Goal: Task Accomplishment & Management: Use online tool/utility

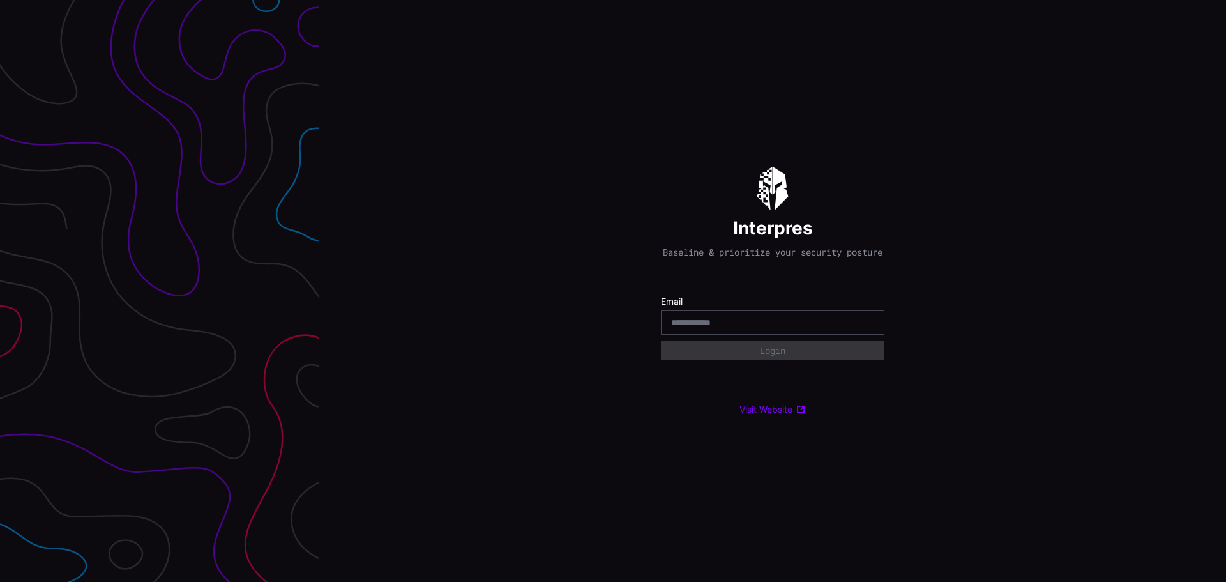
drag, startPoint x: 706, startPoint y: 321, endPoint x: 717, endPoint y: 329, distance: 13.7
click at [706, 322] on div at bounding box center [773, 322] width 224 height 24
click at [719, 328] on input "email" at bounding box center [772, 322] width 203 height 11
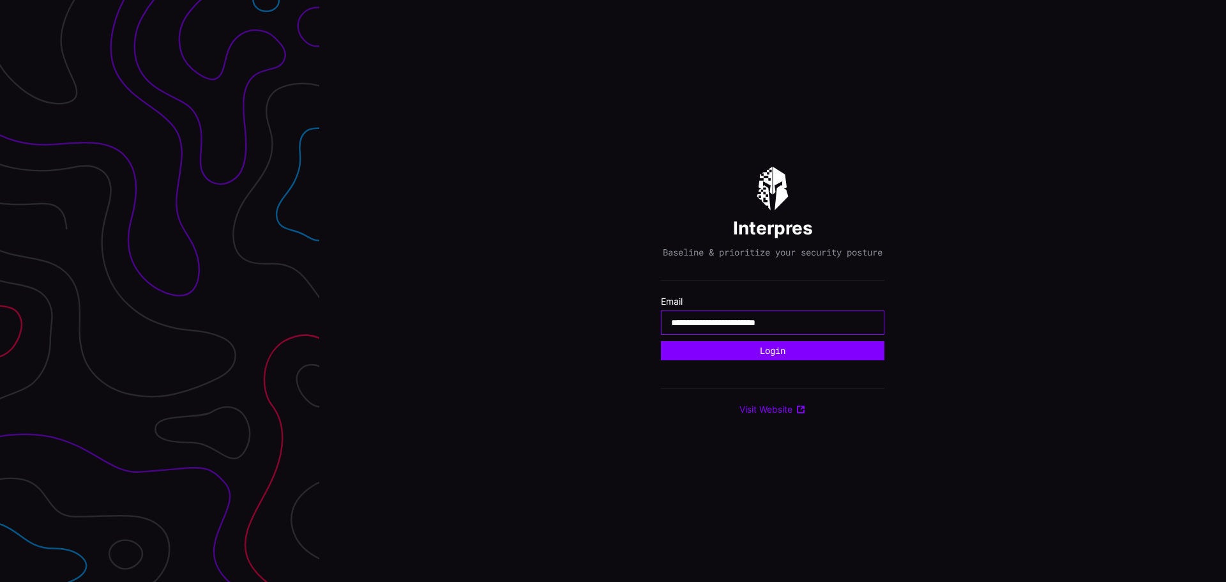
type input "**********"
click at [661, 341] on button "Login" at bounding box center [773, 350] width 224 height 19
type input "**********"
click at [777, 360] on button "Login" at bounding box center [773, 350] width 224 height 19
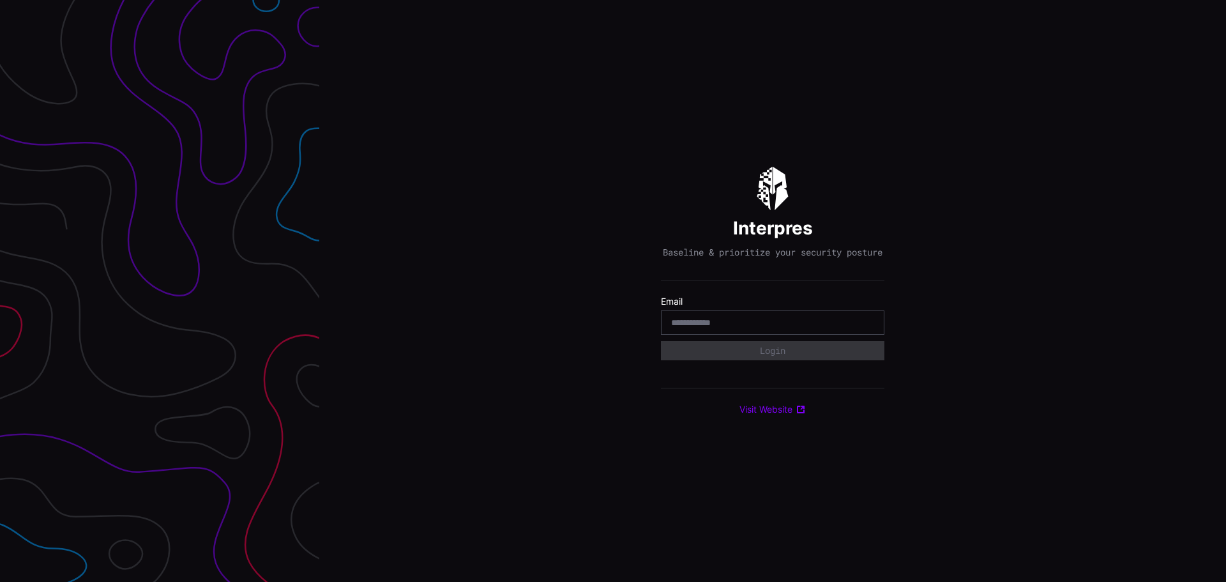
click at [725, 323] on input "email" at bounding box center [772, 322] width 203 height 11
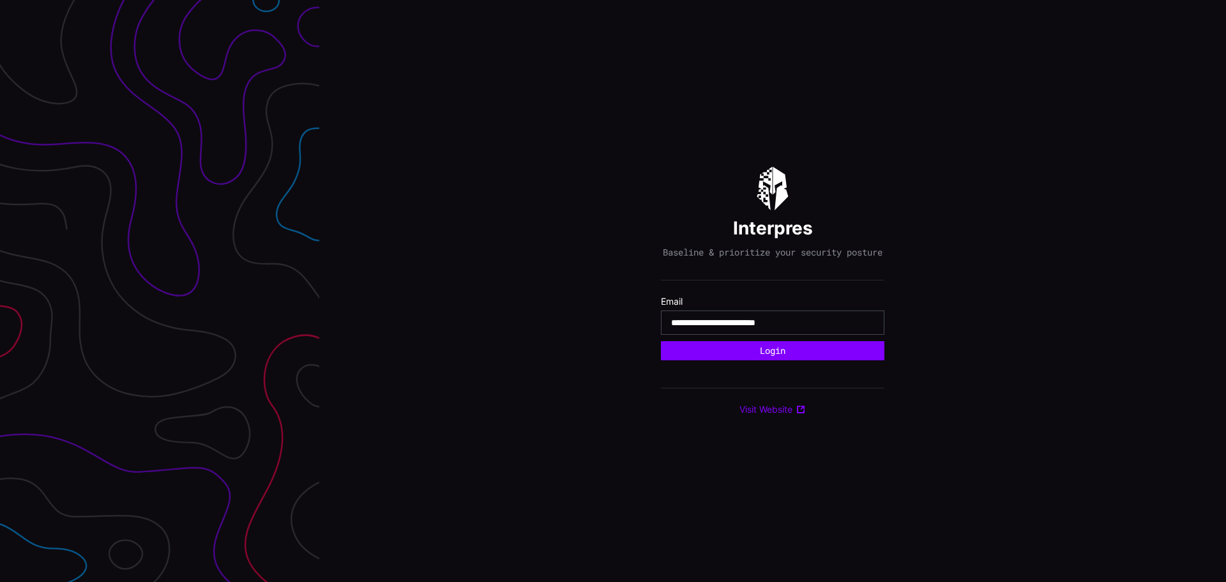
type input "**********"
click at [661, 341] on button "Login" at bounding box center [773, 350] width 224 height 19
type input "**********"
click at [661, 341] on button "Login" at bounding box center [773, 350] width 224 height 19
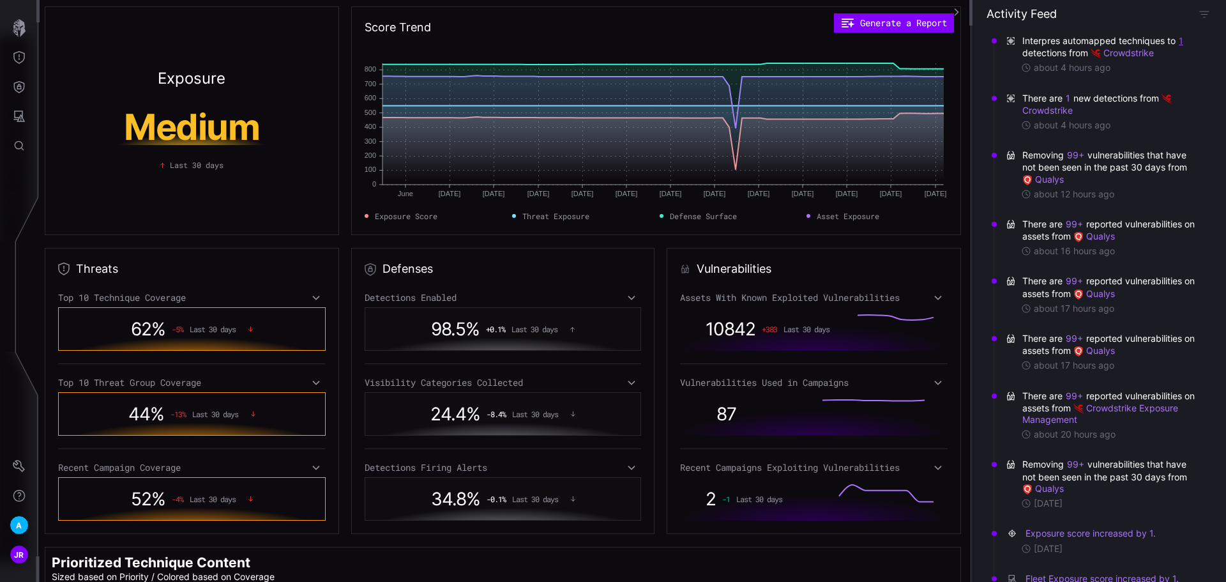
click at [1180, 38] on button "1" at bounding box center [1182, 40] width 6 height 13
click at [1126, 66] on link "UserExecution" at bounding box center [1197, 69] width 179 height 10
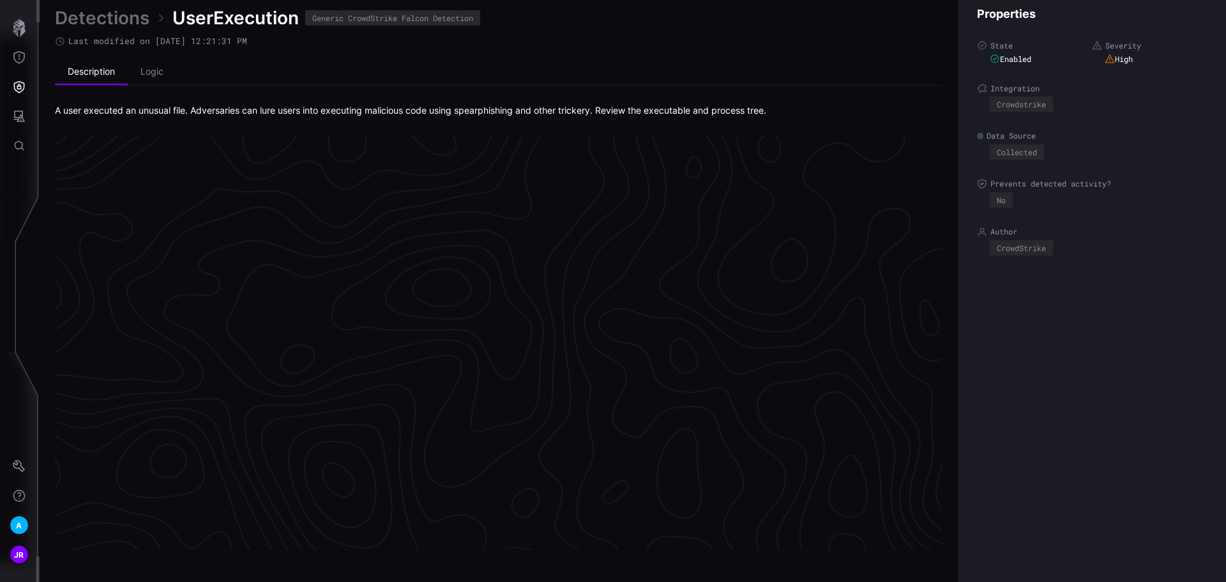
scroll to position [2672, 519]
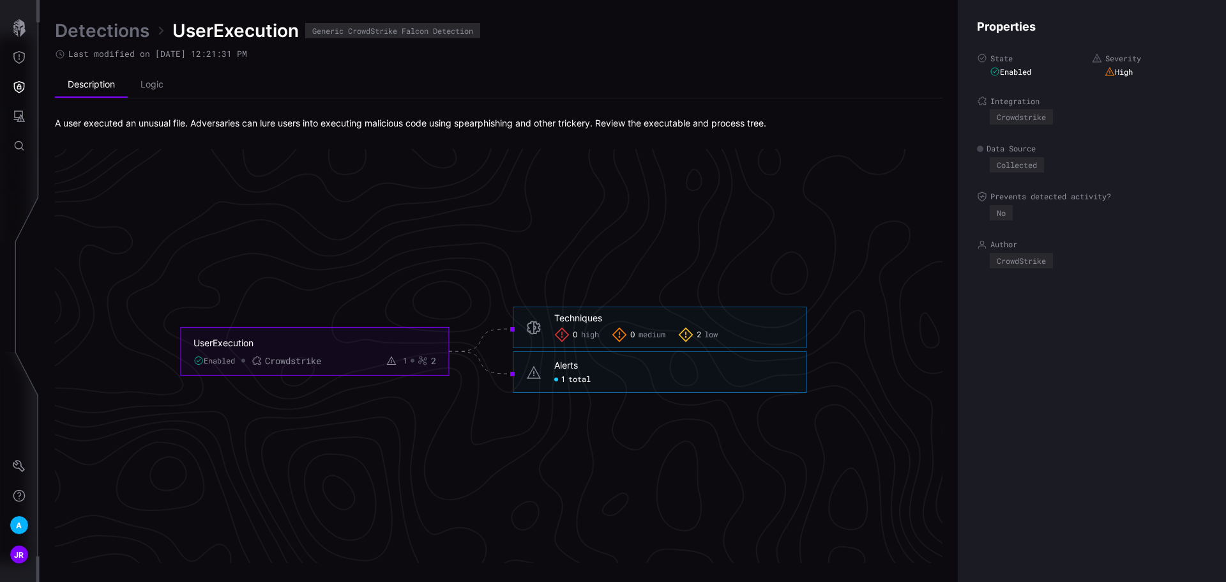
click at [581, 378] on span "total" at bounding box center [580, 379] width 22 height 10
click span "total"
click at [882, 88] on ul "Description Logic" at bounding box center [499, 85] width 888 height 26
click at [15, 89] on icon "Defense Surface" at bounding box center [19, 87] width 11 height 12
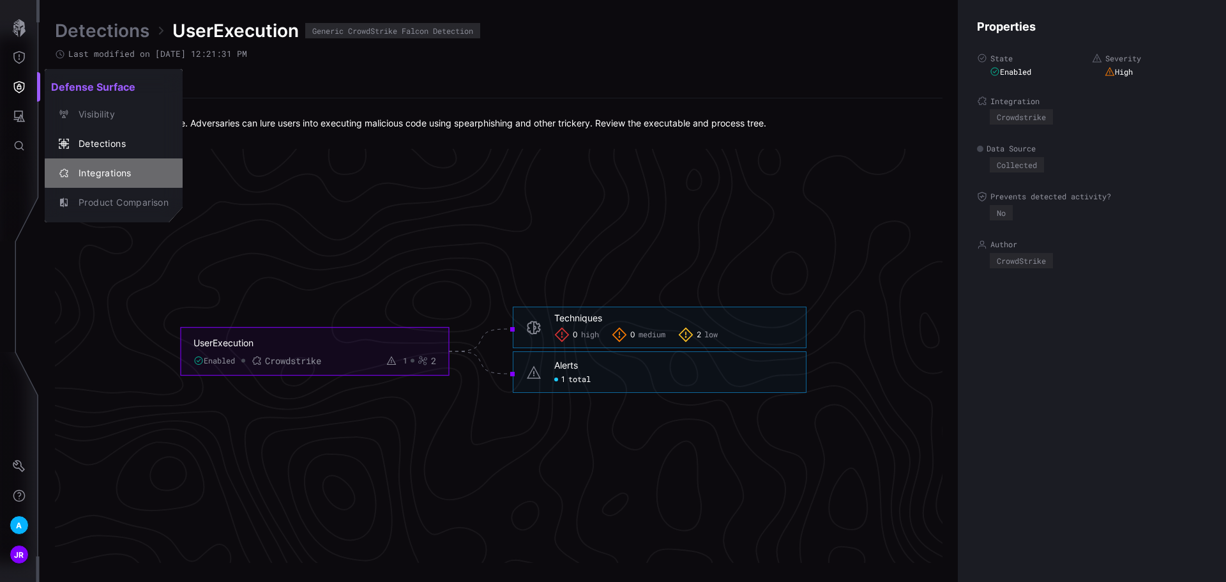
click at [109, 181] on div "Integrations" at bounding box center [120, 173] width 96 height 16
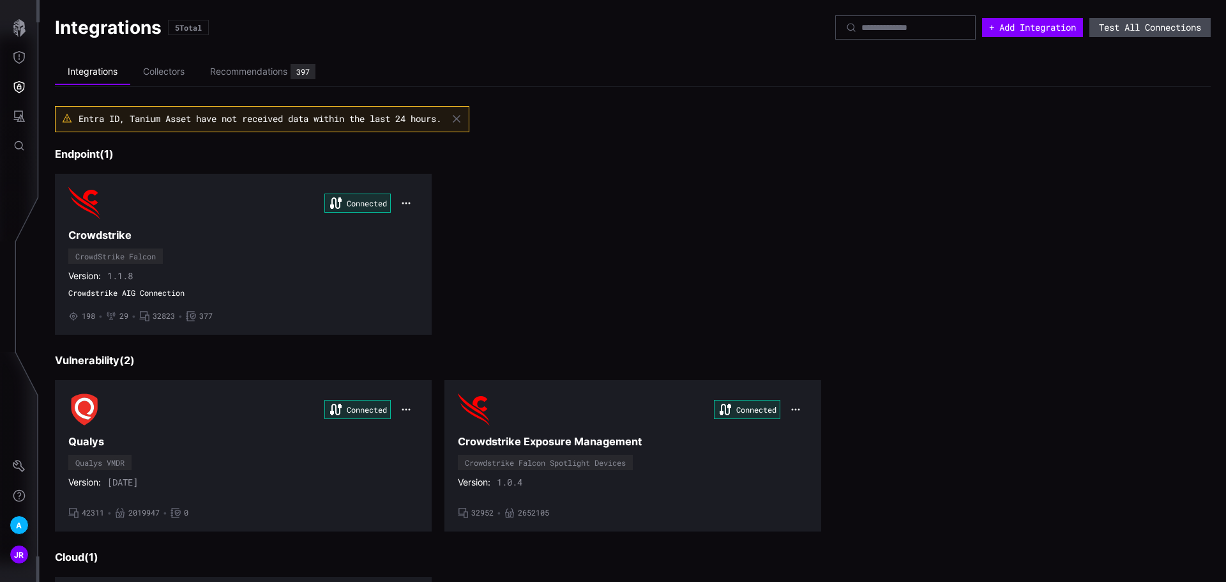
click at [1115, 30] on button "Test All Connections" at bounding box center [1150, 27] width 121 height 19
click at [403, 206] on icon "button" at bounding box center [406, 203] width 10 height 10
click at [243, 234] on h3 "Crowdstrike" at bounding box center [243, 235] width 350 height 13
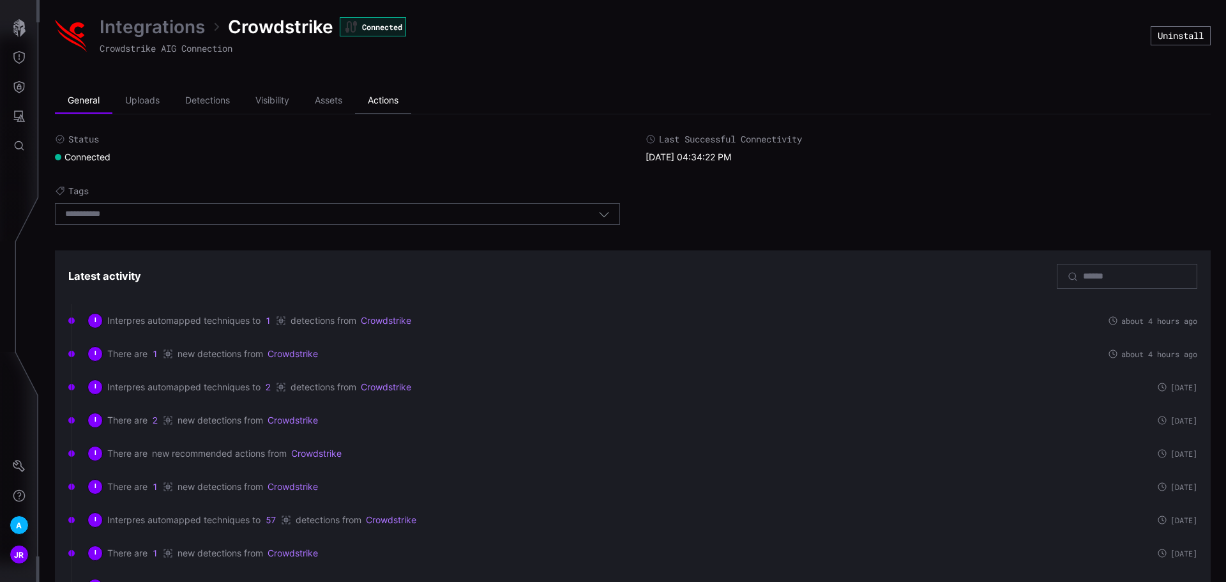
click at [375, 103] on li "Actions" at bounding box center [383, 101] width 56 height 26
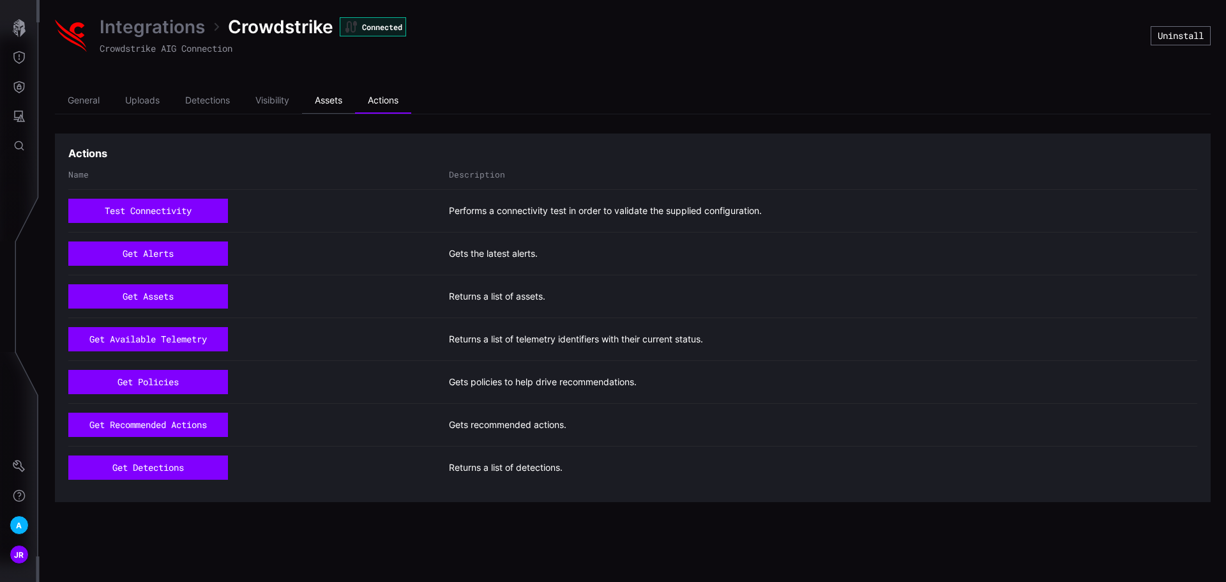
click at [325, 95] on li "Assets" at bounding box center [328, 101] width 53 height 26
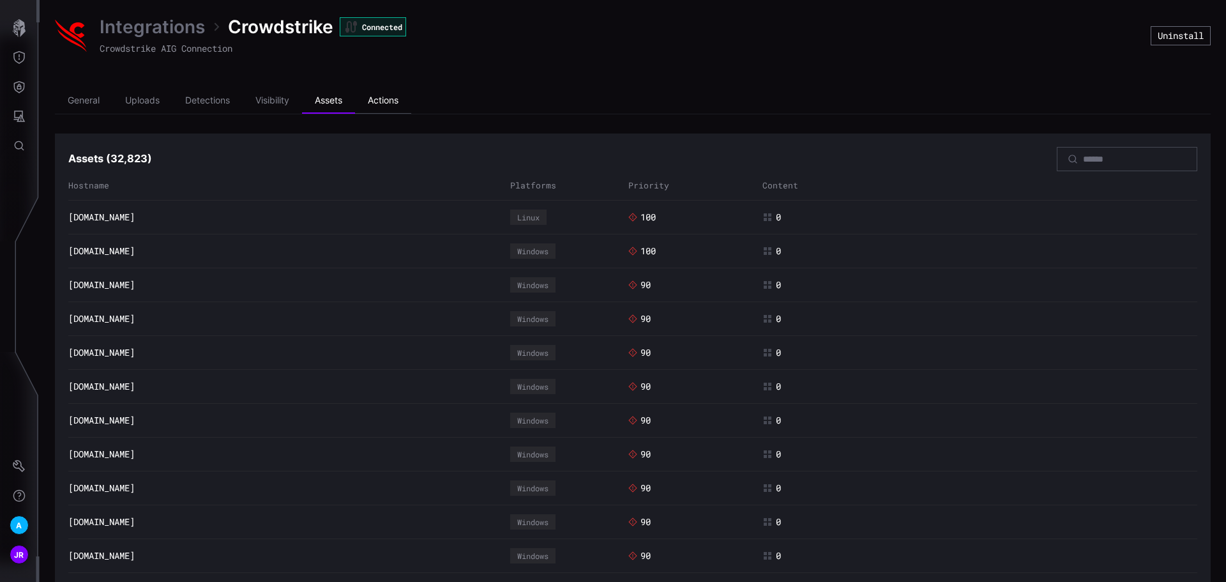
click at [409, 99] on li "Actions" at bounding box center [383, 101] width 56 height 26
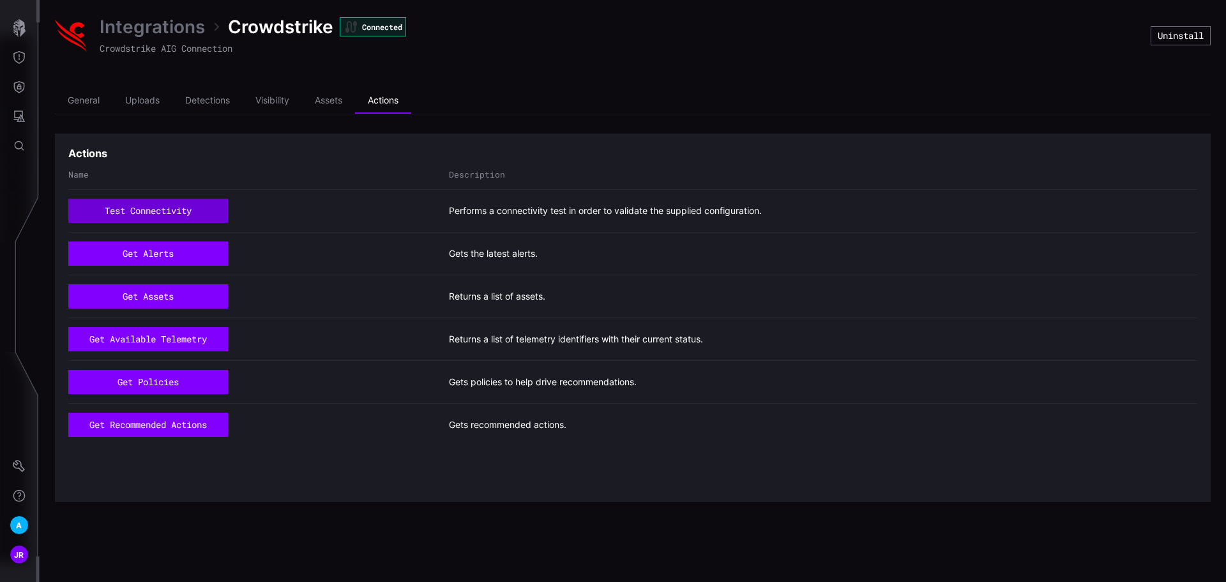
click at [200, 217] on button "test connectivity" at bounding box center [148, 211] width 160 height 24
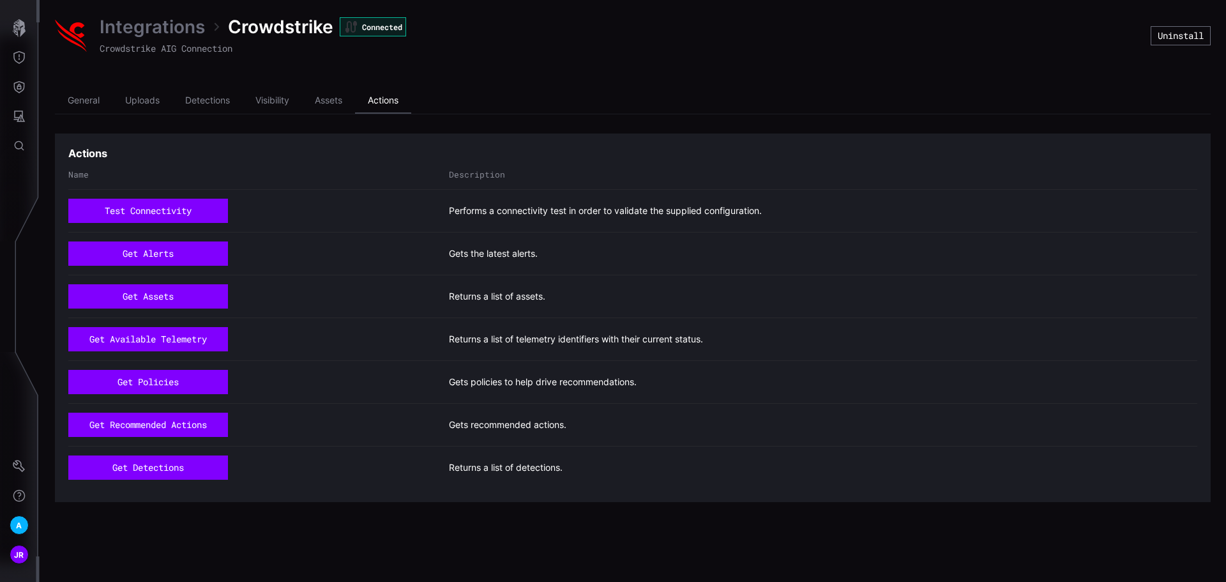
click at [386, 100] on li "Actions" at bounding box center [383, 101] width 56 height 26
click at [129, 101] on li "Uploads" at bounding box center [142, 101] width 60 height 26
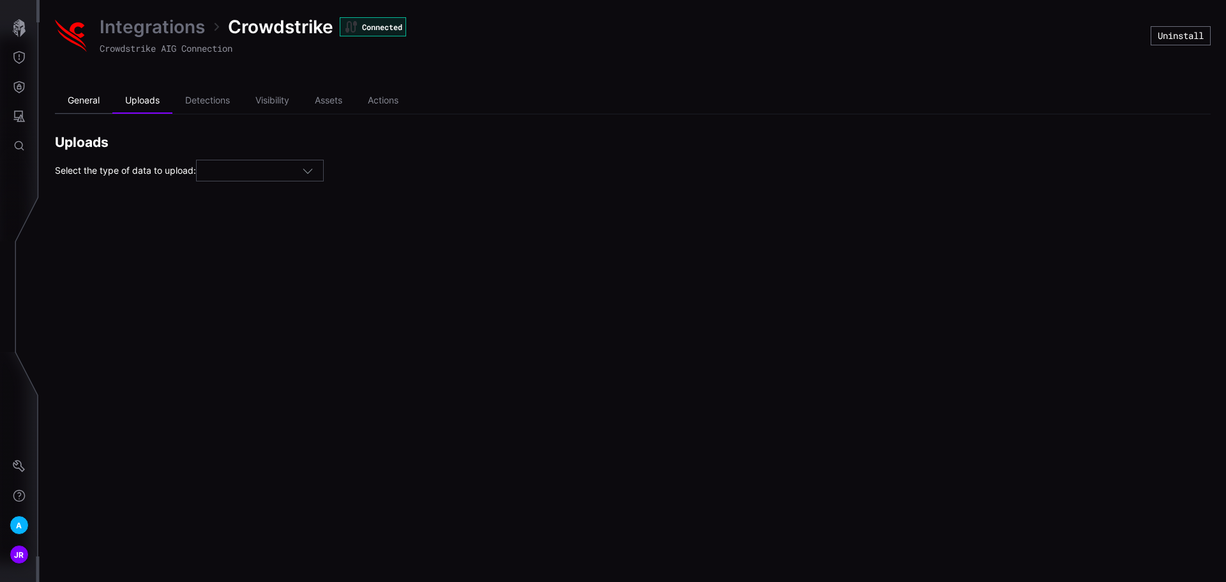
click at [73, 102] on li "General" at bounding box center [83, 101] width 57 height 26
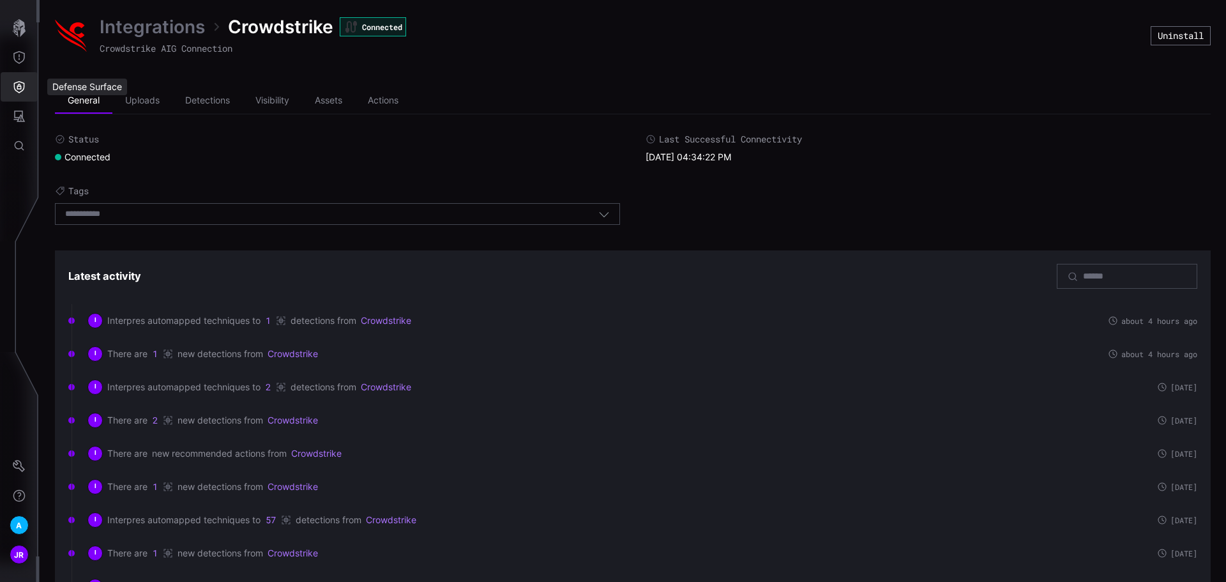
click at [18, 87] on icon "Defense Surface" at bounding box center [19, 86] width 13 height 13
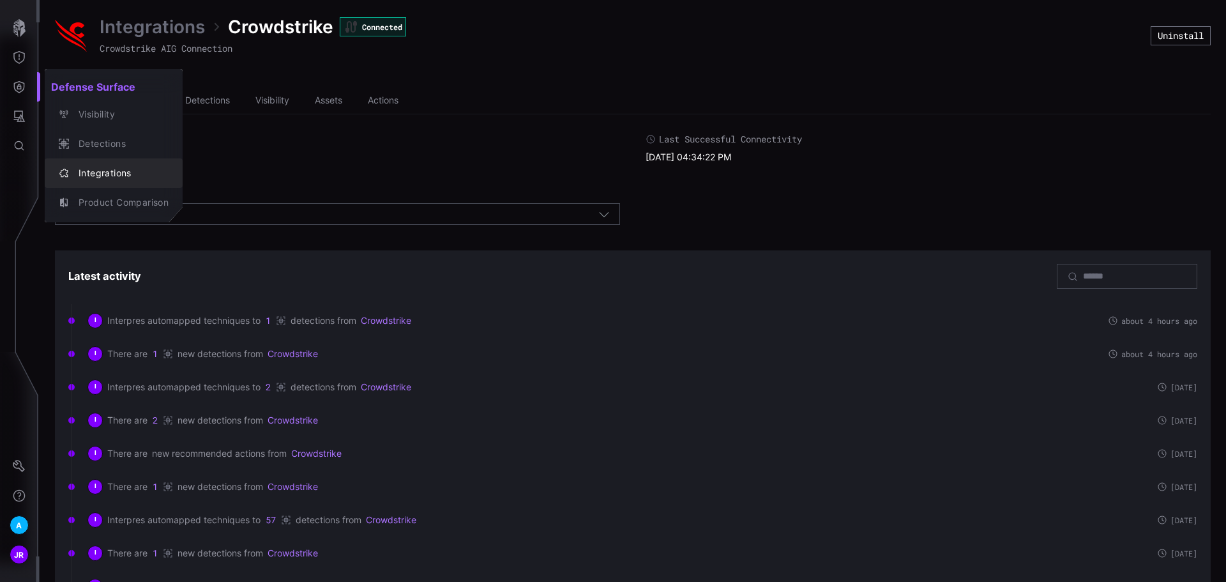
click at [107, 170] on div "Integrations" at bounding box center [120, 173] width 96 height 16
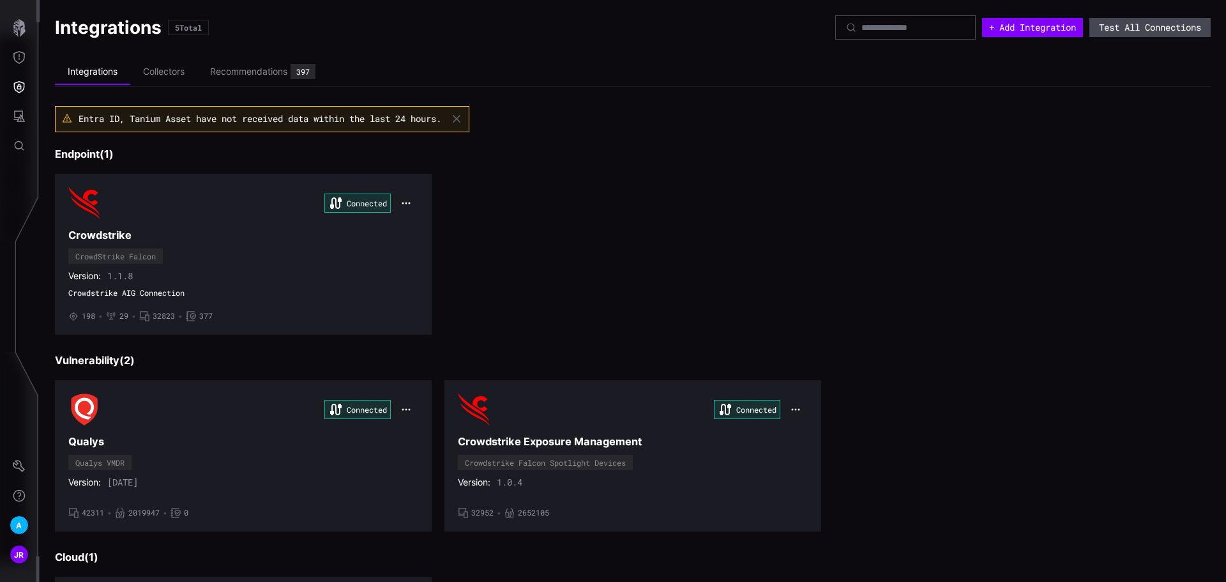
click at [1146, 26] on button "Test All Connections" at bounding box center [1150, 27] width 121 height 19
click at [159, 75] on li "Collectors" at bounding box center [163, 71] width 67 height 25
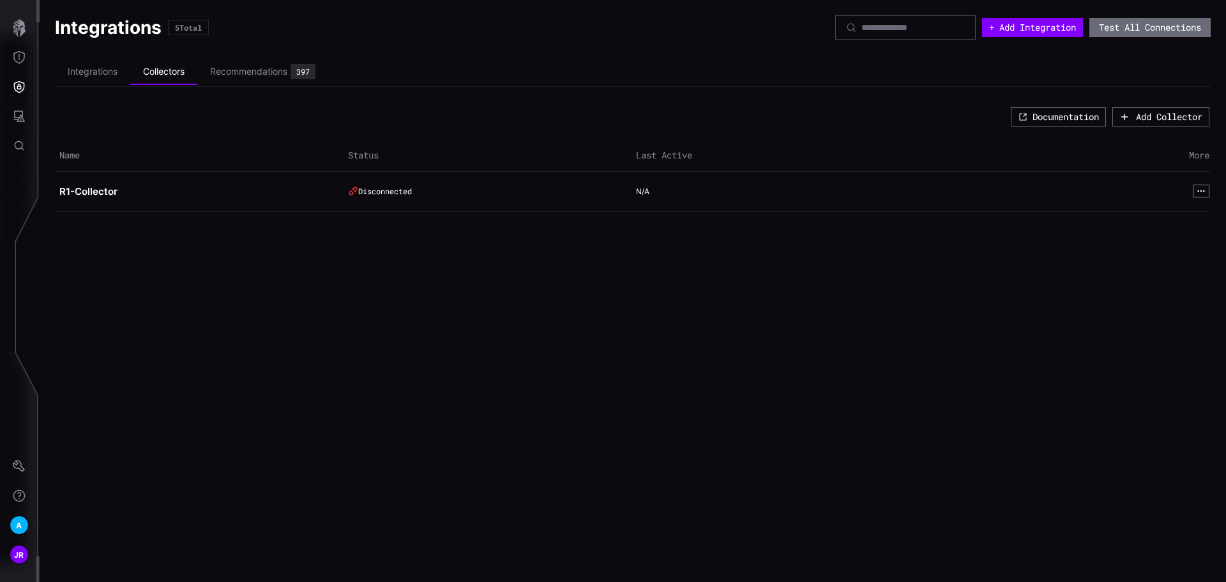
click at [1195, 186] on button "button" at bounding box center [1201, 191] width 17 height 13
click at [1204, 194] on icon "button" at bounding box center [1201, 191] width 9 height 9
click at [1195, 213] on button "View" at bounding box center [1173, 207] width 65 height 17
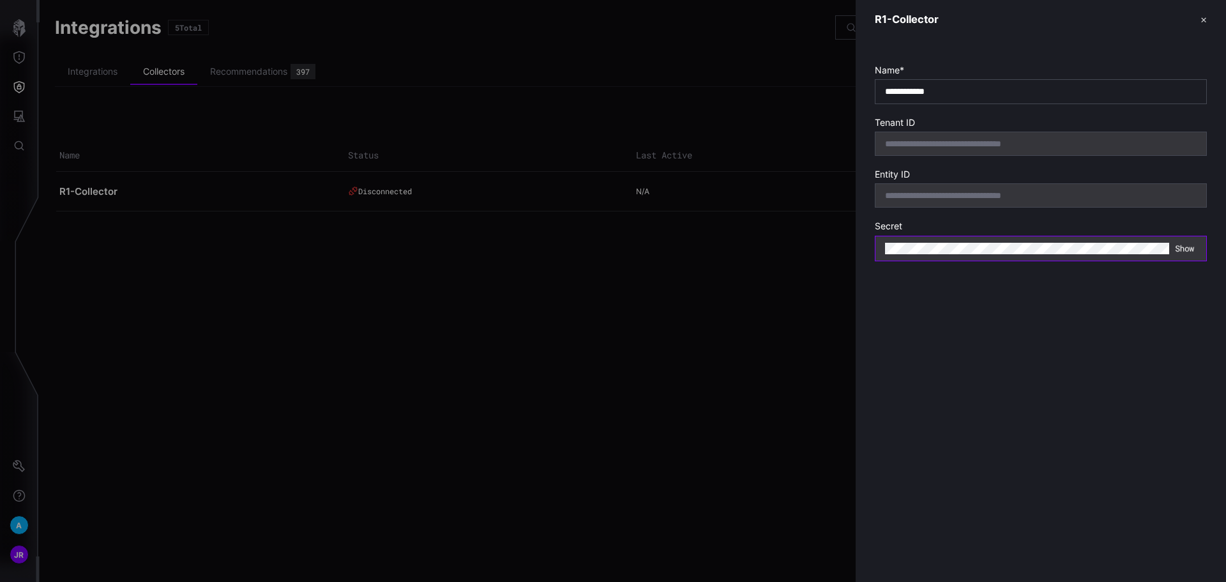
click at [1179, 247] on button "Show" at bounding box center [1185, 248] width 20 height 12
click at [1179, 247] on button "Hide" at bounding box center [1185, 248] width 22 height 13
click at [1202, 21] on button "✕" at bounding box center [1204, 19] width 6 height 13
